Goal: Complete application form

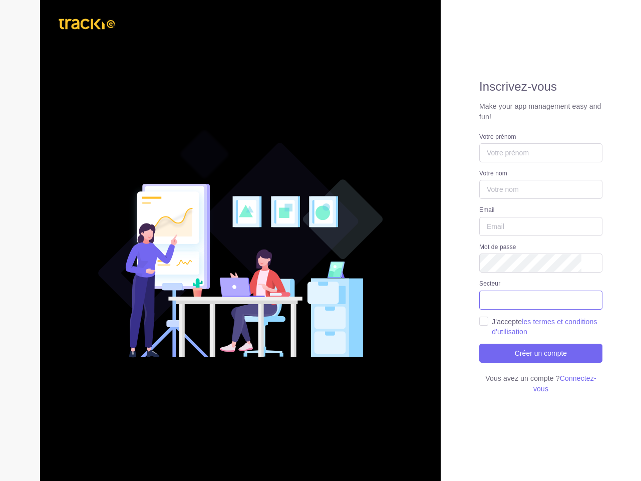
click at [541, 300] on ul at bounding box center [541, 298] width 122 height 14
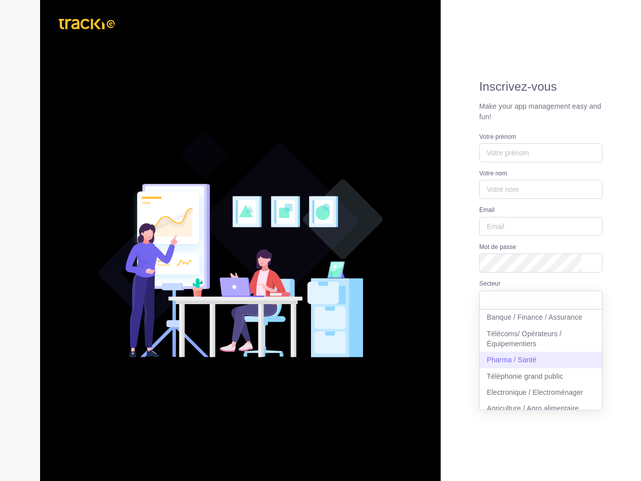
select select "3"
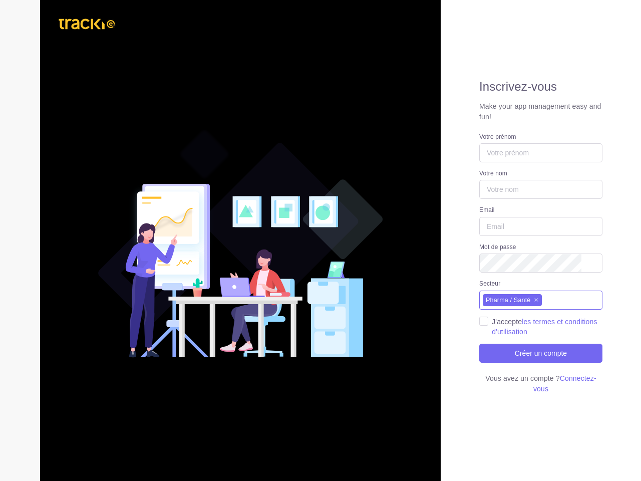
scroll to position [17, 0]
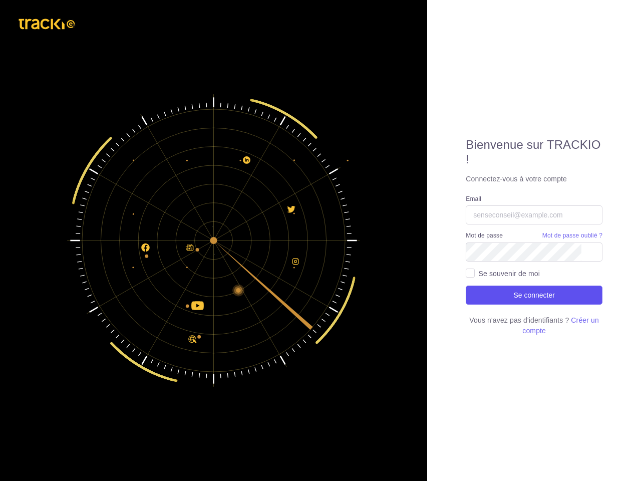
click at [534, 295] on button "Se connecter" at bounding box center [534, 295] width 137 height 19
